Goal: Task Accomplishment & Management: Complete application form

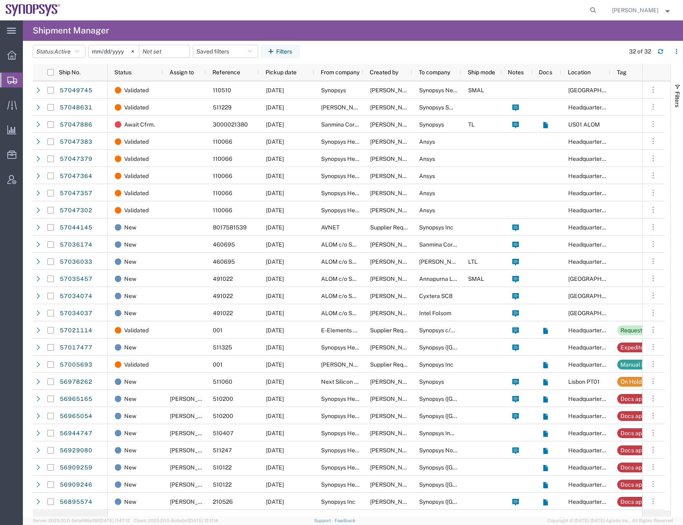
click at [0, 0] on span "Create Shipment" at bounding box center [0, 0] width 0 height 0
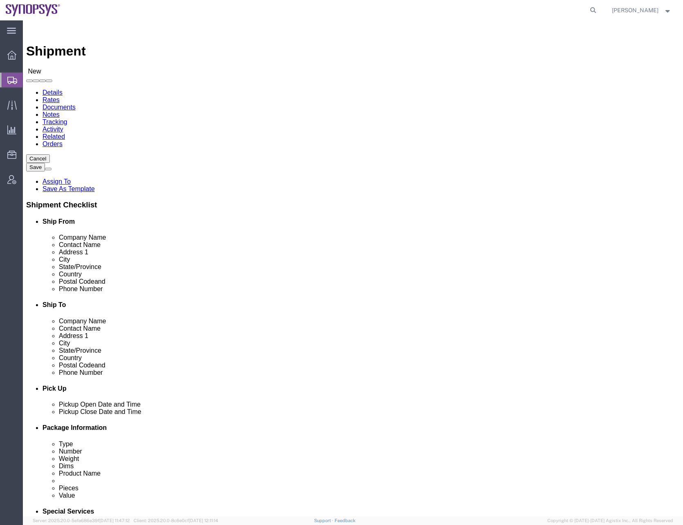
select select
type input "us01"
select select "65511"
select select "CA"
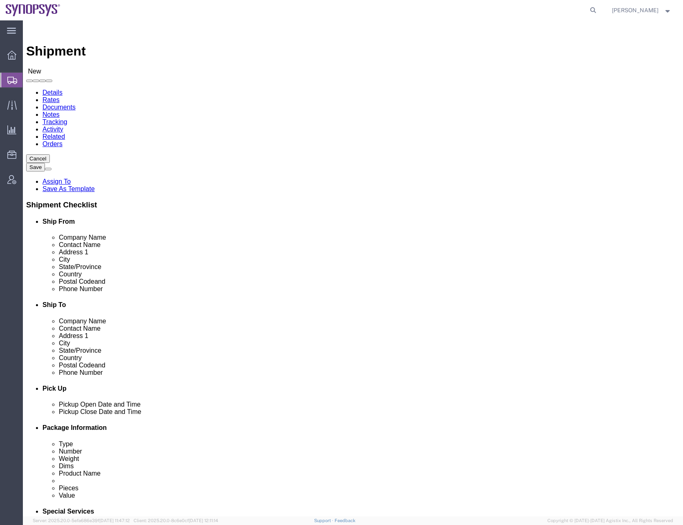
click input "text"
type input "[PERSON_NAME]"
type input "[STREET_ADDRESS]"
type input "Fremont"
click input "text"
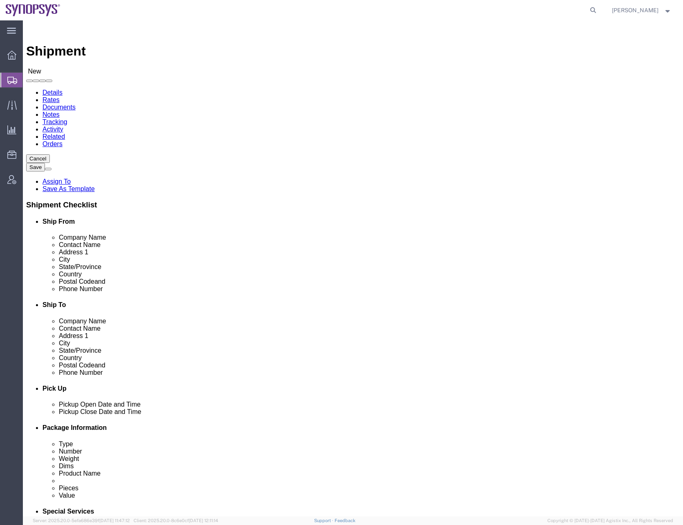
type input "[PHONE_NUMBER]"
click input "text"
type input "[PERSON_NAME][EMAIL_ADDRESS][DOMAIN_NAME]"
click input "checkbox"
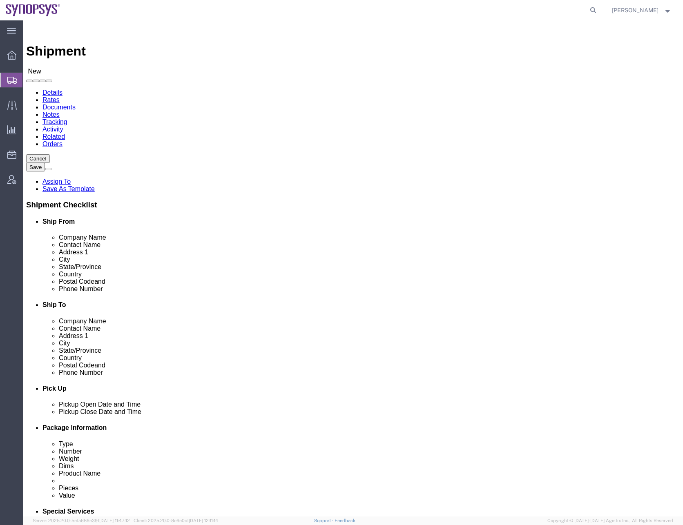
click input "checkbox"
checkbox input "false"
click input "text"
type input "sanmina"
click p "Sanmina Corporation - Sanmina Corporation - ([PERSON_NAME]) [STREET_ADDRESS]"
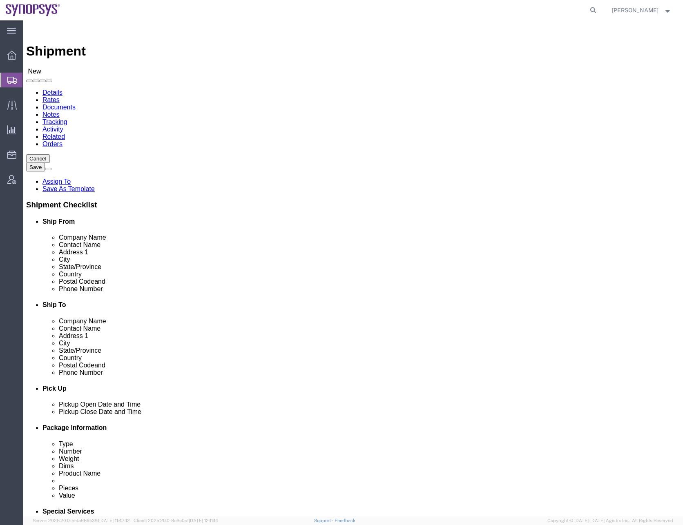
select select "CA"
type input "Sanmina Corporation"
click input "text"
type input "[STREET_ADDRESS]"
type input "r"
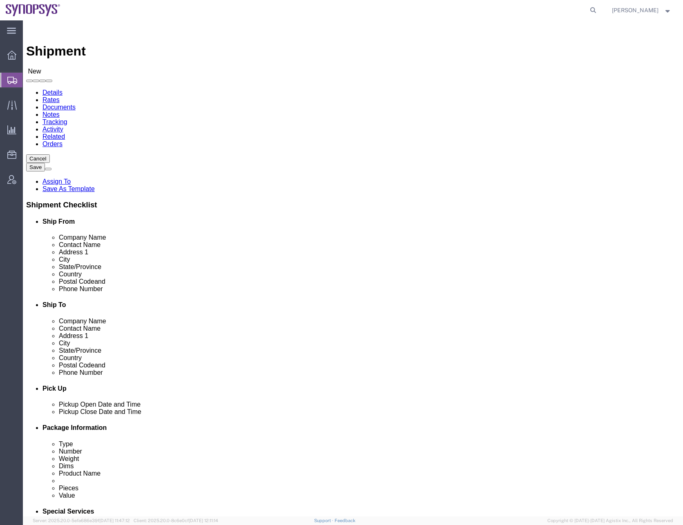
type input "T"
type input "r"
type input "Receiving - Dock A"
type input "[GEOGRAPHIC_DATA][PERSON_NAME]"
click div "Cancel Save Assign To Save As Template Shipment Checklist Ship From Company Nam…"
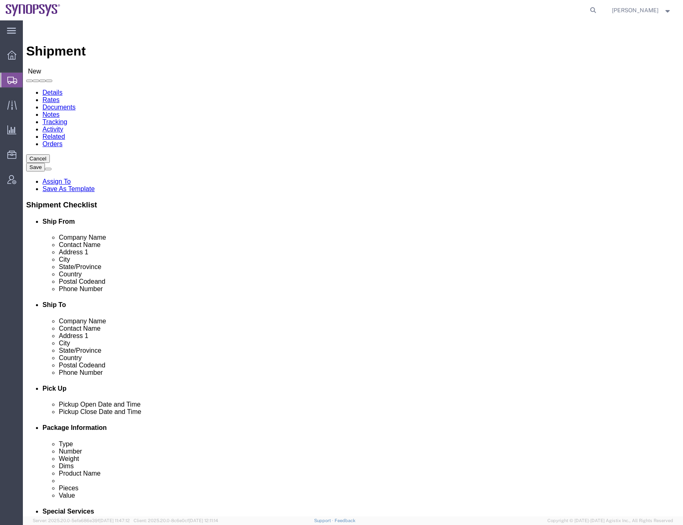
drag, startPoint x: 402, startPoint y: 277, endPoint x: 310, endPoint y: 284, distance: 92.6
click div "Phone Number"
type input "9169908841"
drag, startPoint x: 429, startPoint y: 292, endPoint x: 330, endPoint y: 293, distance: 99.3
click div "Email"
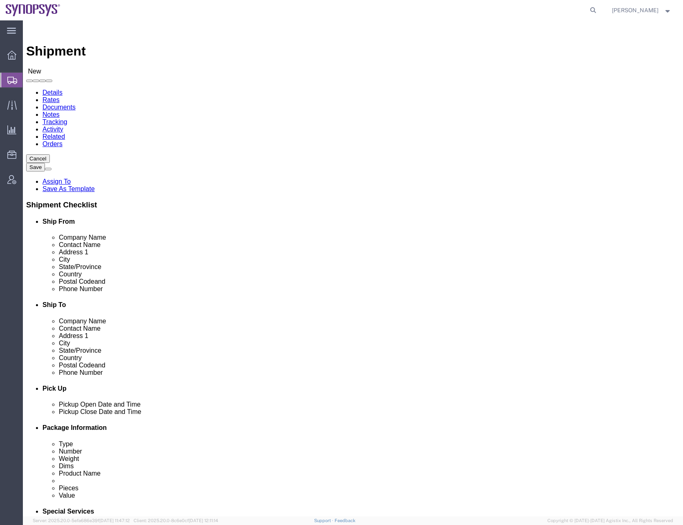
type input "[PERSON_NAME][EMAIL_ADDRESS][DOMAIN_NAME]"
click input "text"
type input "[PHONE_NUMBER]"
click div "Cancel Save Assign To Save As Template Shipment Checklist Ship From Company Nam…"
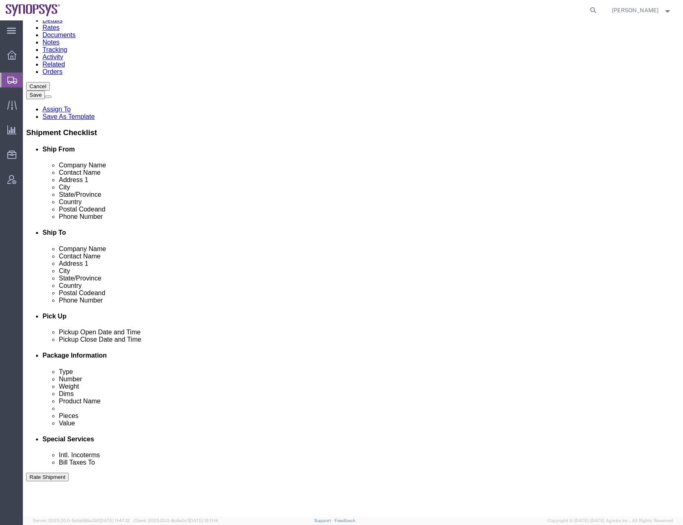
scroll to position [123, 0]
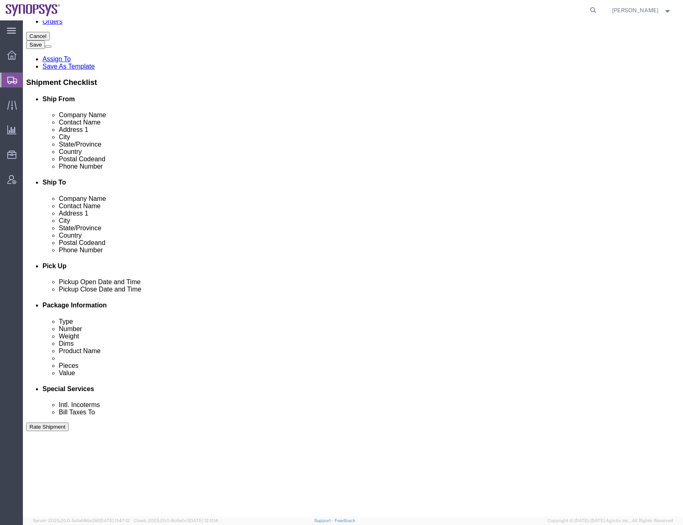
click div "[DATE] 8:00 AM"
type input "9:00 AM"
click button "Apply"
click div "[DATE] 10:00 AM"
type input "4:00 PM"
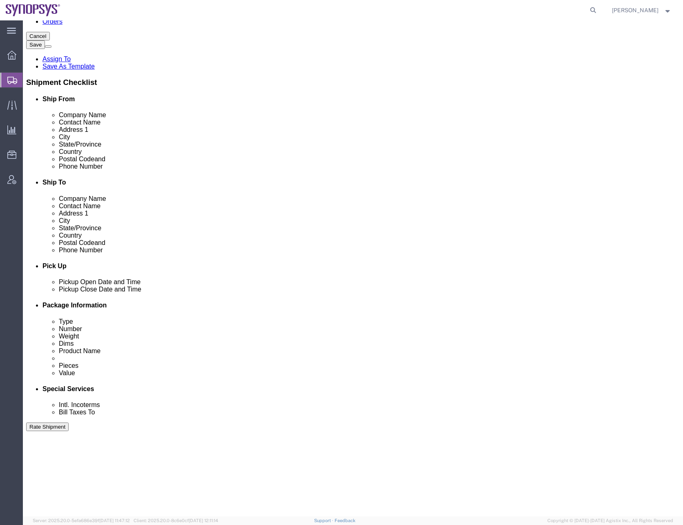
click div "Ship From Location Location [GEOGRAPHIC_DATA] [GEOGRAPHIC_DATA] My Profile Loca…"
click div "Pickup Date: Pickup Start Date Pickup Start Time Pickup Open Date and Time [DAT…"
click div "[DATE] 9:00 AM"
type input "10:00 AM"
click button "Apply"
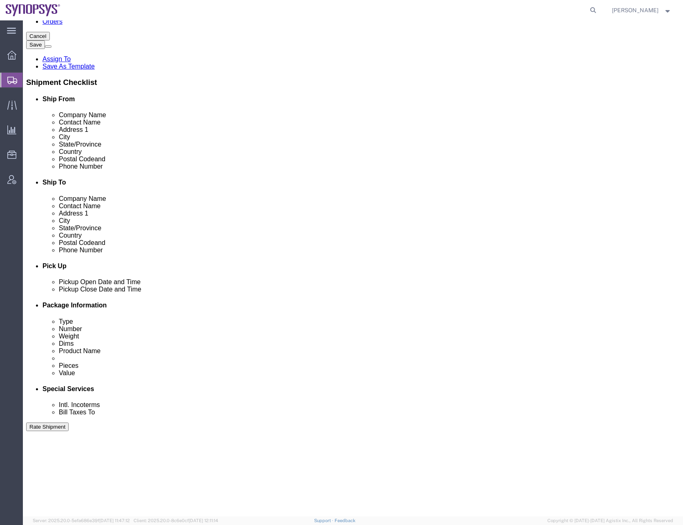
click div "Pickup Start Date Pickup Start Time Pickup Open Date and Time [DATE] 10:00 AM P…"
click div "Pickup Date: Pickup Start Date Pickup Start Time Pickup Open Date and Time [DAT…"
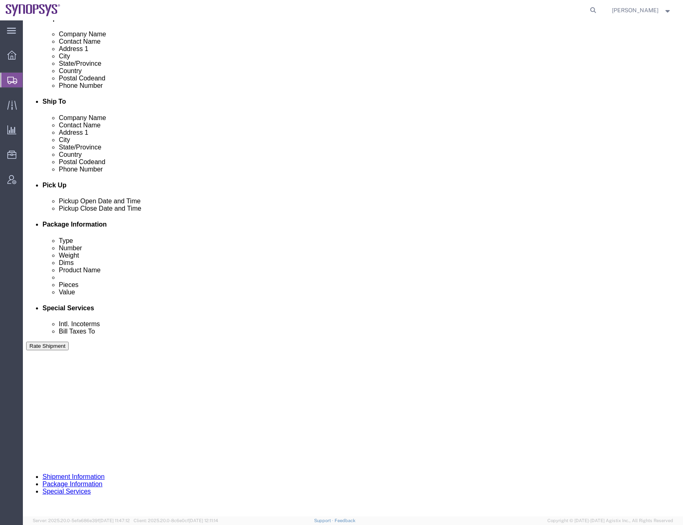
scroll to position [206, 0]
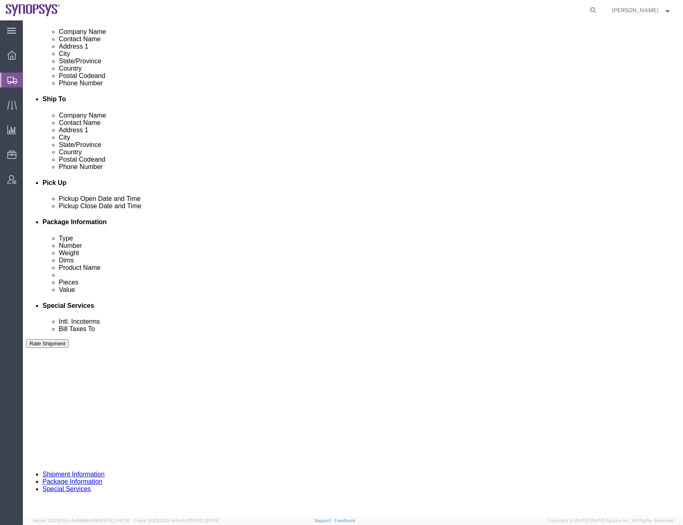
click div "Pickup Date: Pickup Start Date Pickup Start Time Pickup Open Date and Time [DAT…"
click div "[DATE] 10:00 AM"
click button "Apply"
click div "Pickup Date: Pickup Start Date Pickup Start Time Pickup Open Date and Time [DAT…"
click button "Continue"
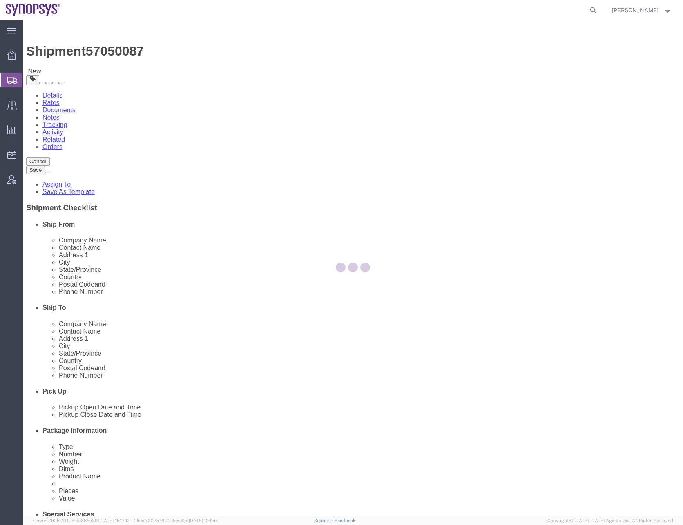
select select "CBOX"
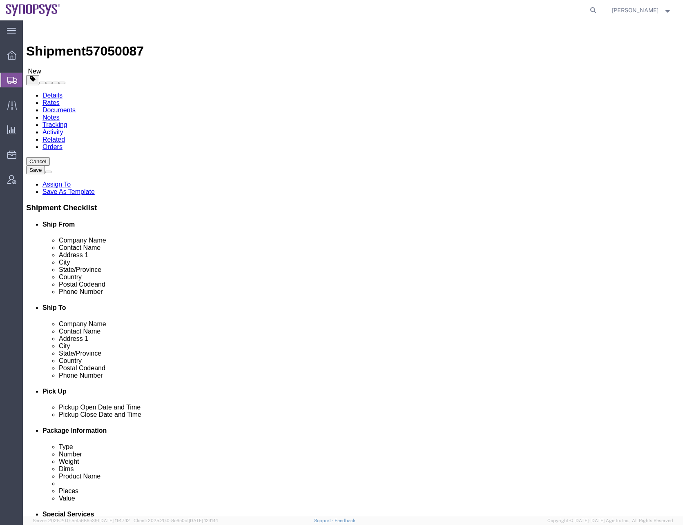
click input "1"
click select "Select cm ft in"
select select "CM"
click select "Select cm ft in"
click select "Select kgs lbs"
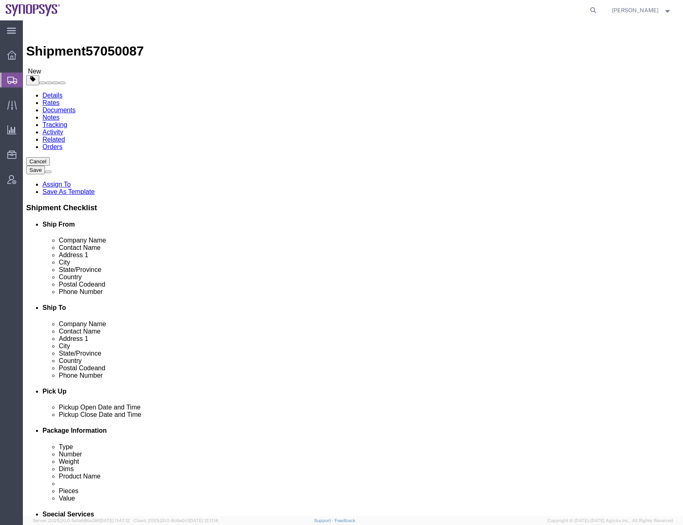
select select "KGS"
click select "Select kgs lbs"
click input "1"
type input "58.42"
type input "45.72"
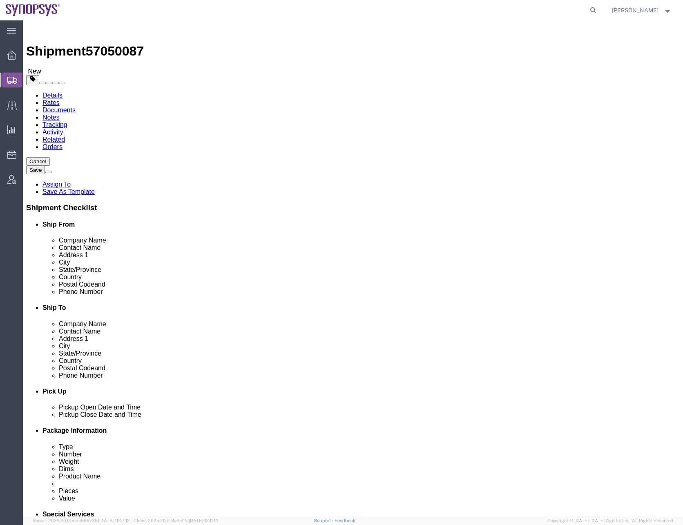
type input "55.88"
type input "25.40117"
click link "Add Content"
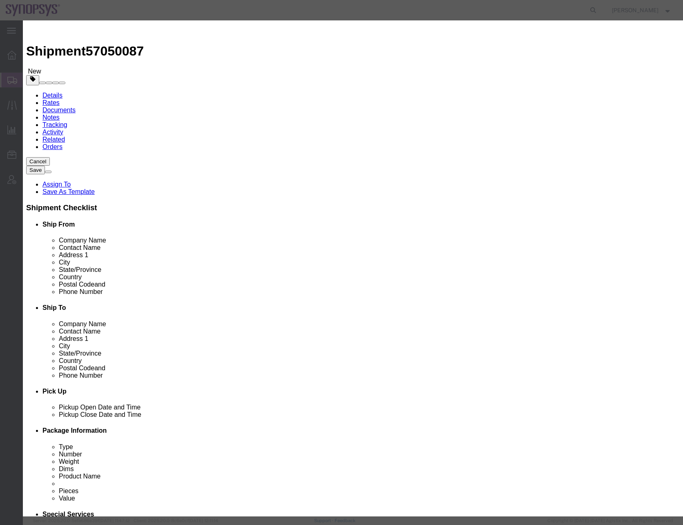
click input "text"
paste input "DC005296"
type input "DC005296"
type input "12096"
type input "100"
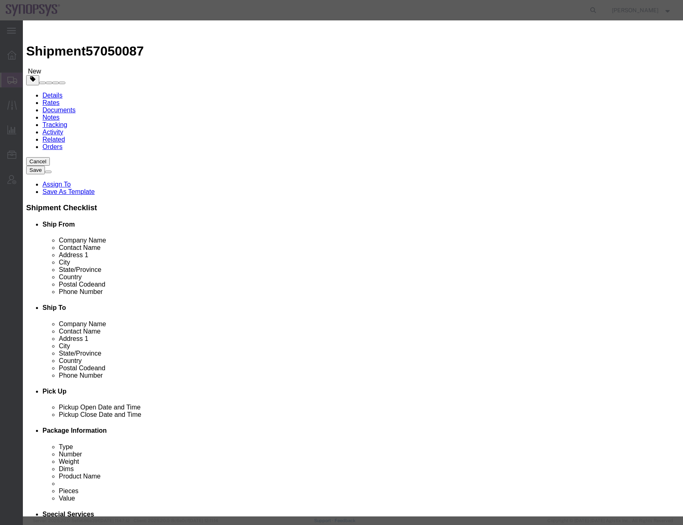
select select "USD"
select select "50"
click textarea
paste textarea "IC SYSTEM MGR PMBUS 16CH 144BGA"
type textarea "IC SYSTEM MGR PMBUS 16CH 144BGA"
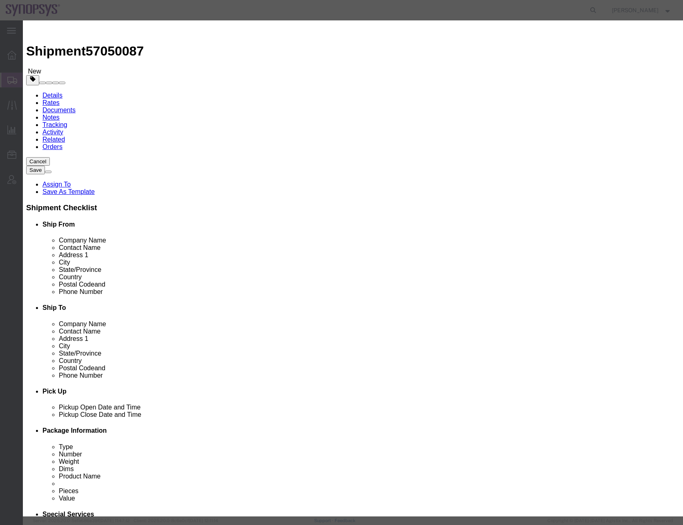
click div "Commodity library Product Name DC005296 Pieces 12096 Select Bag Barrels 100Boar…"
click select "Select [GEOGRAPHIC_DATA] [GEOGRAPHIC_DATA] [GEOGRAPHIC_DATA] [GEOGRAPHIC_DATA] …"
select select "US"
click select "Select [GEOGRAPHIC_DATA] [GEOGRAPHIC_DATA] [GEOGRAPHIC_DATA] [GEOGRAPHIC_DATA] …"
click h3 "Add content"
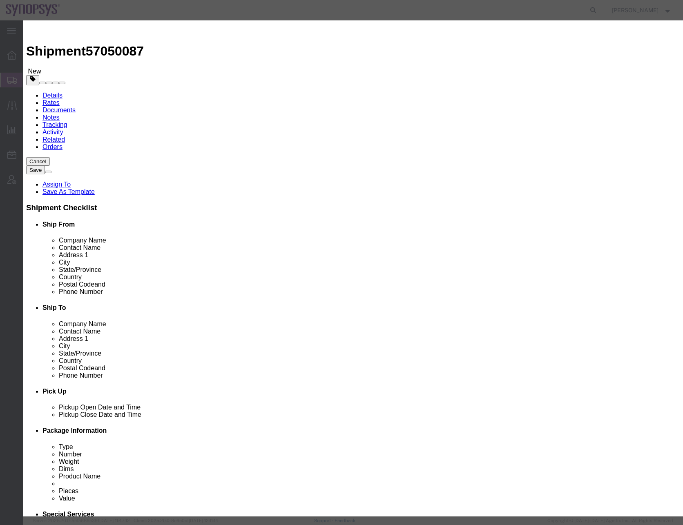
click button "Save & Close"
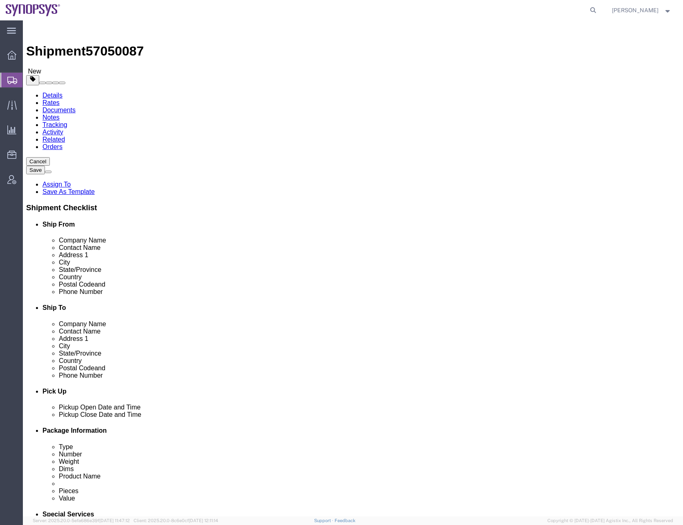
click div "x Package Type Select Bale(s) Basket(s) Bolt(s) Bottle(s) Buckets Bulk Bundle(s…"
click select "Select cm ft in"
select select "IN"
click select "Select cm ft in"
type input "23.00"
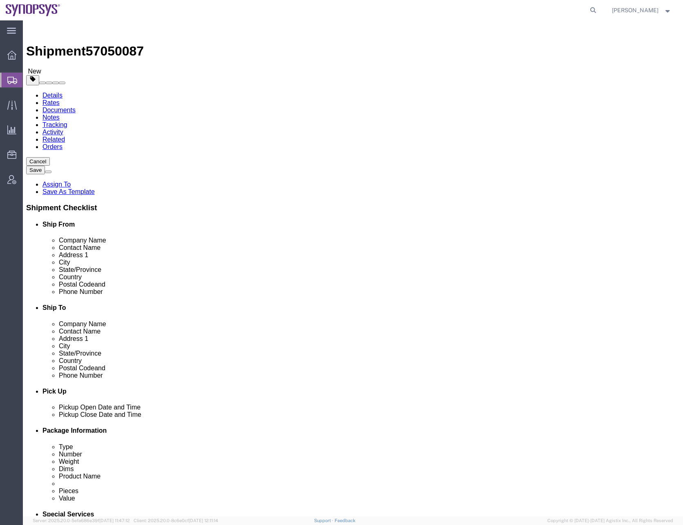
type input "18.00"
type input "22.00"
click select "Select kgs lbs"
select select "LBS"
click select "Select kgs lbs"
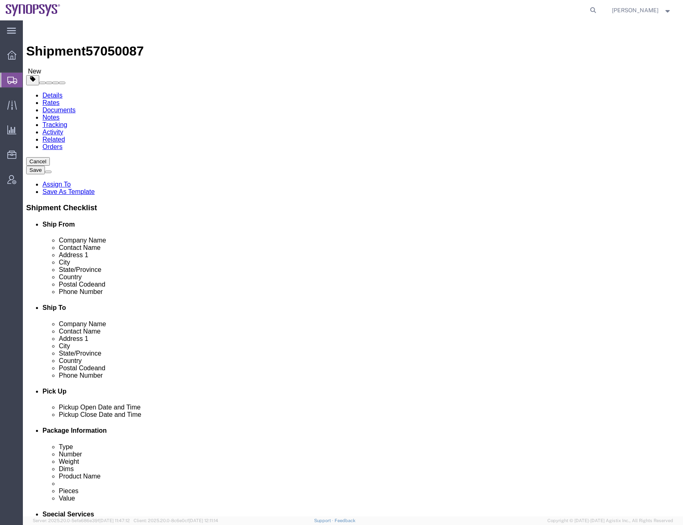
type input "56.00"
click div "x Package Type Select Bale(s) Basket(s) Bolt(s) Bottle(s) Buckets Bulk Bundle(s…"
click button "Continue"
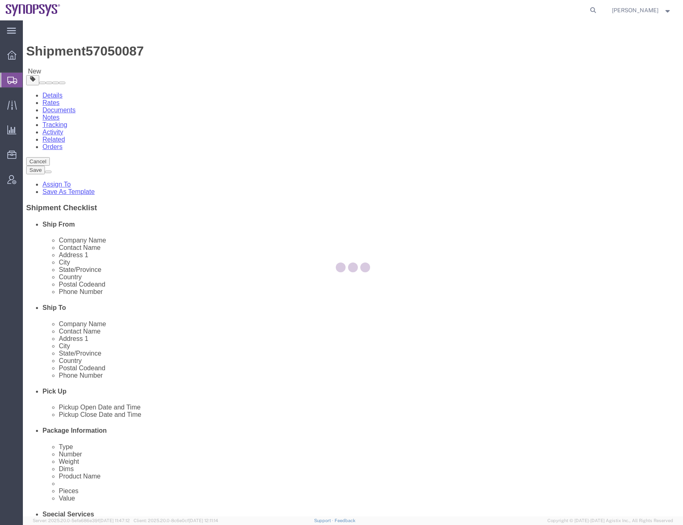
select select
select select "COSTCENTER"
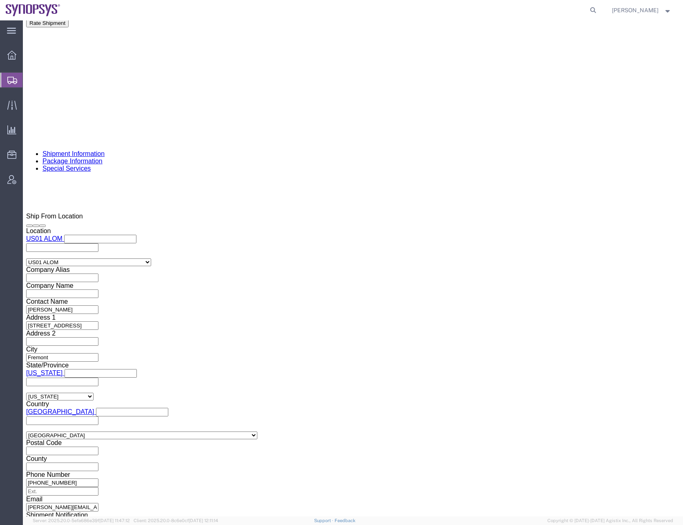
scroll to position [572, 0]
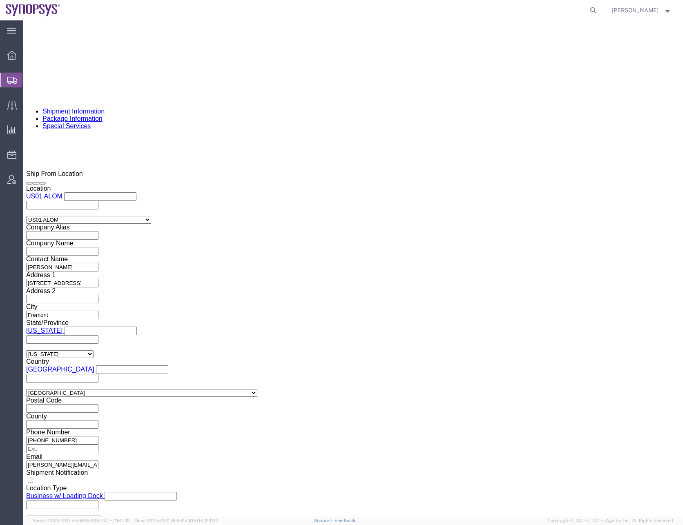
click input "text"
click p "Sanmina Corporation - Sanmina Corporation - ([PERSON_NAME]) [STREET_ADDRESS]"
type input "Sanmina Corporation"
type input "60 E. Plumeria"
select select "US"
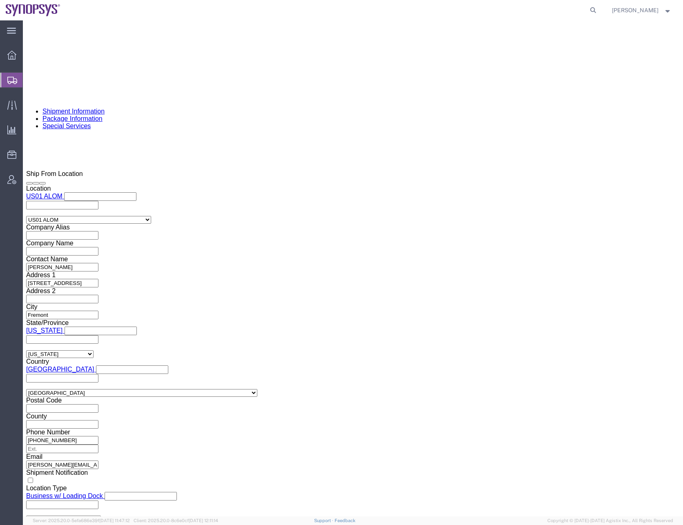
type input "[PERSON_NAME]"
type input "9169908841"
type input "san jose"
type input "95134"
select select "CA"
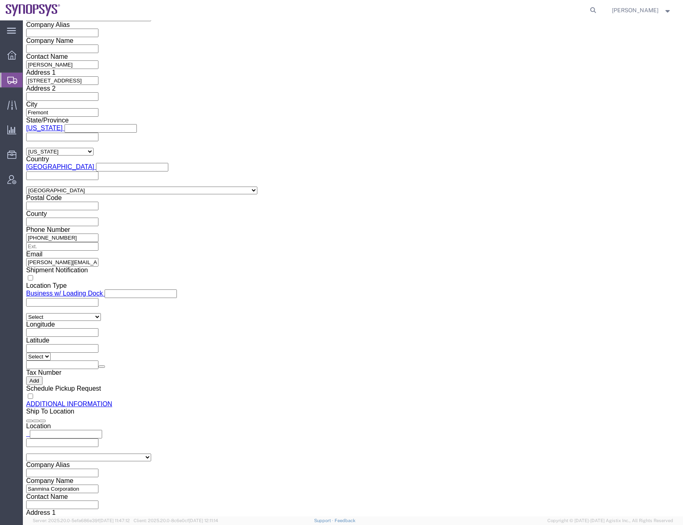
scroll to position [776, 0]
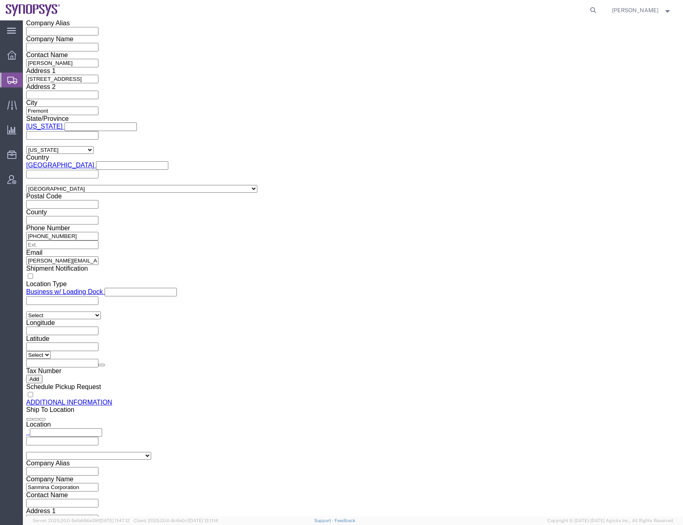
type input "Sanmina Corporation"
select select "MYPROFILE"
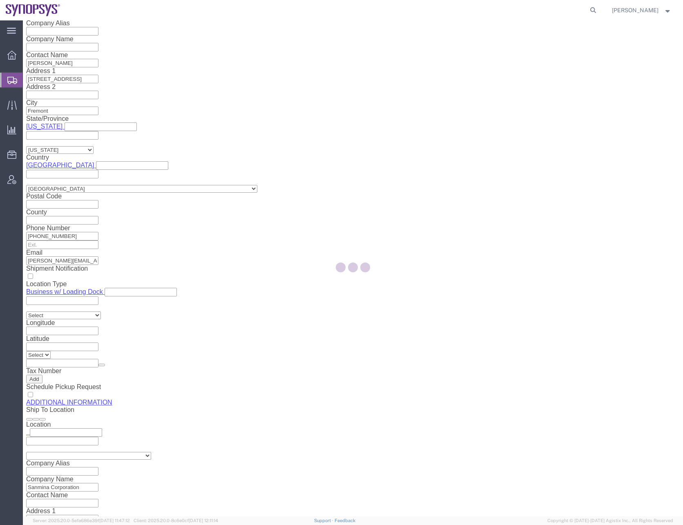
type input "[PERSON_NAME]"
type input "0016505845000"
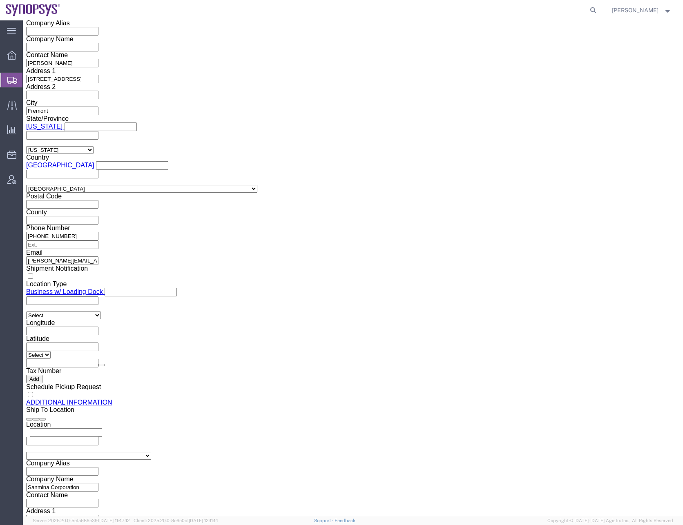
select select "CA"
click input "0016505845000"
type input "6505845000"
click div "Cancel Save Assign To Save As Template Shipment Checklist Ship From Company Nam…"
click button "Save"
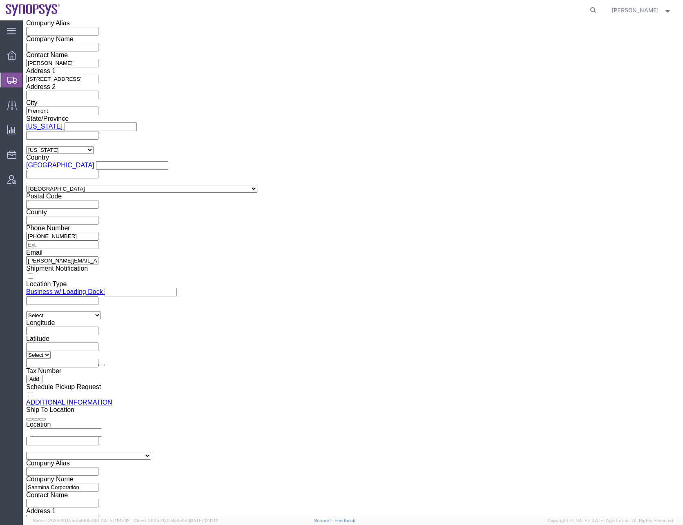
click div "Cancel Save Assign To Clone Shipment Save As Template Shipment Checklist Ship F…"
click button "Rate Shipment"
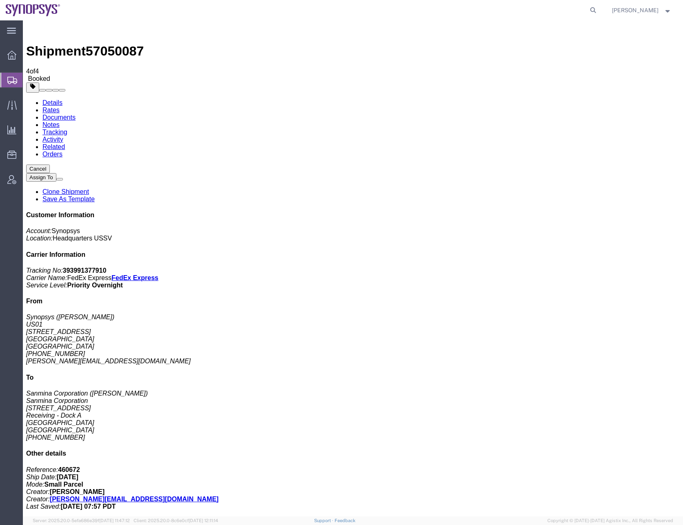
checkbox input "false"
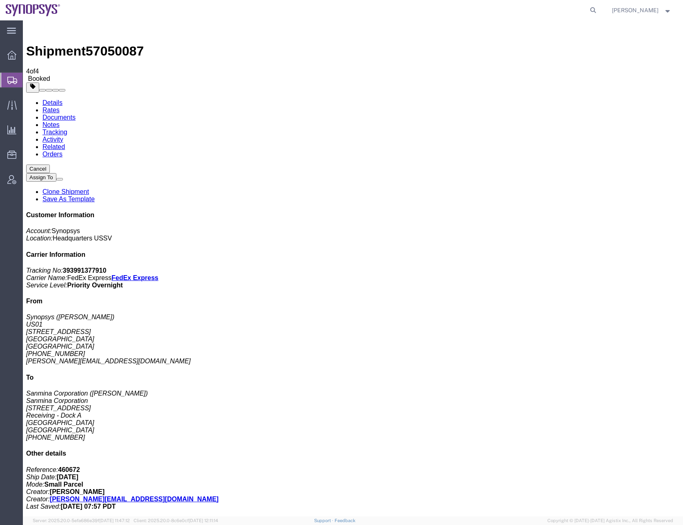
drag, startPoint x: 190, startPoint y: 349, endPoint x: 194, endPoint y: 345, distance: 5.5
click at [107, 267] on b "393991377910" at bounding box center [85, 270] width 44 height 7
copy b "393991377910"
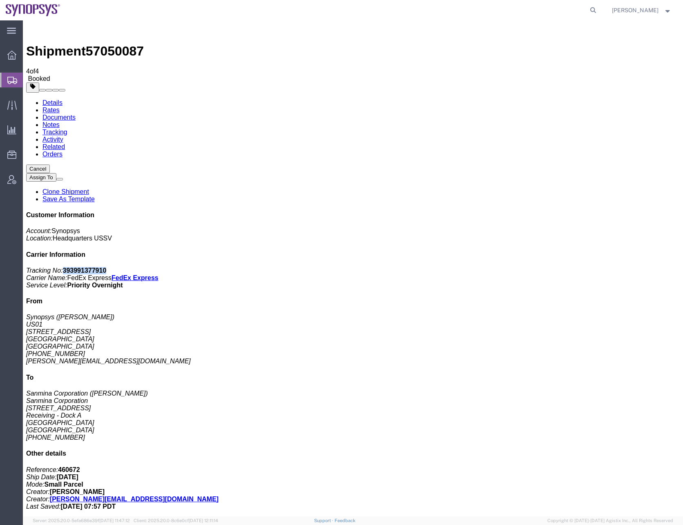
copy b "393991377910"
click at [13, 82] on icon at bounding box center [12, 80] width 10 height 7
